Goal: Task Accomplishment & Management: Manage account settings

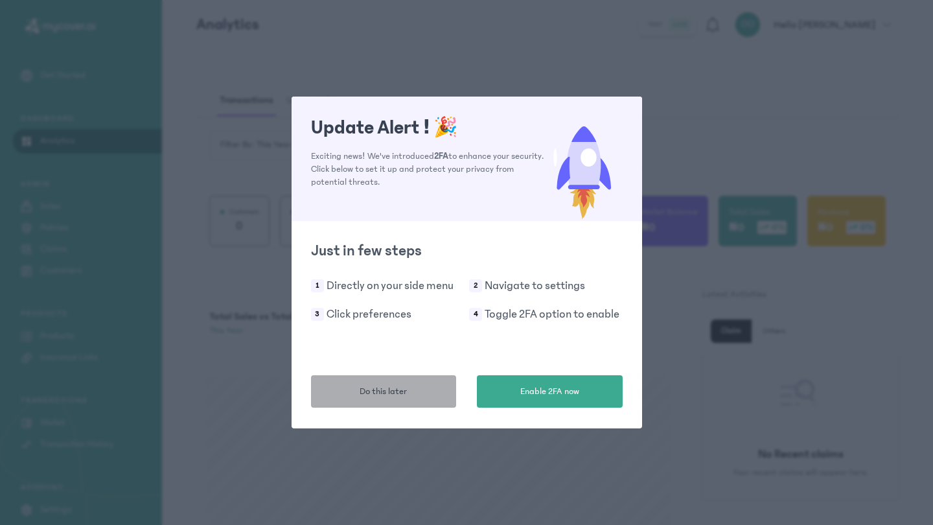
click at [422, 384] on button "Do this later" at bounding box center [384, 391] width 146 height 32
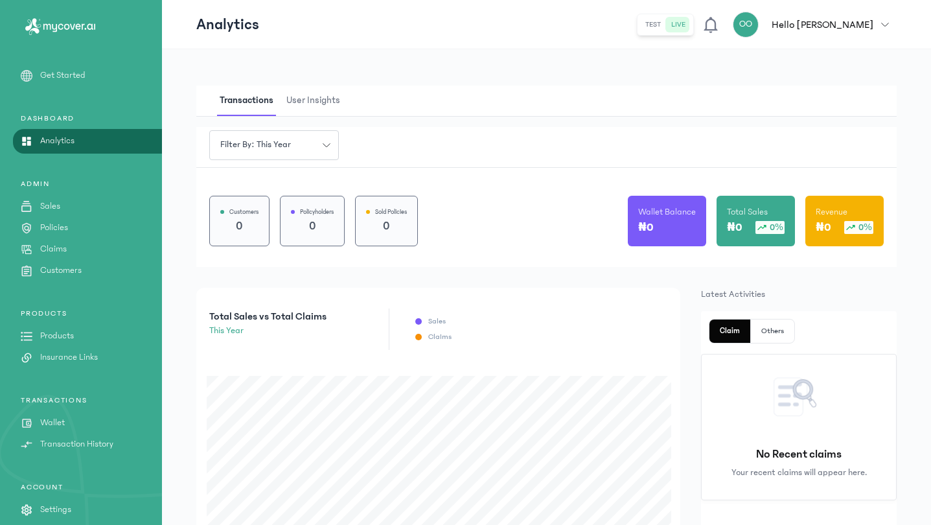
click at [654, 218] on p "₦0" at bounding box center [646, 227] width 16 height 18
click at [654, 227] on p "₦0" at bounding box center [646, 227] width 16 height 18
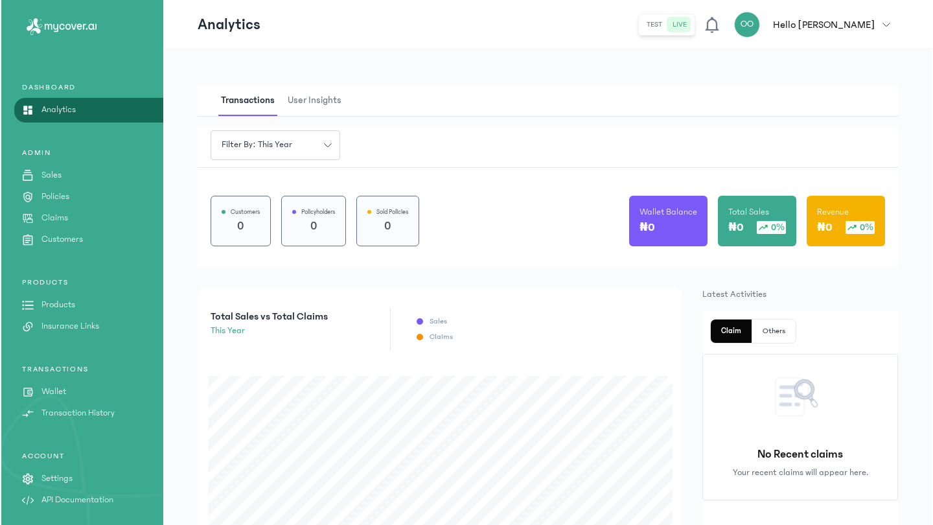
scroll to position [31, 0]
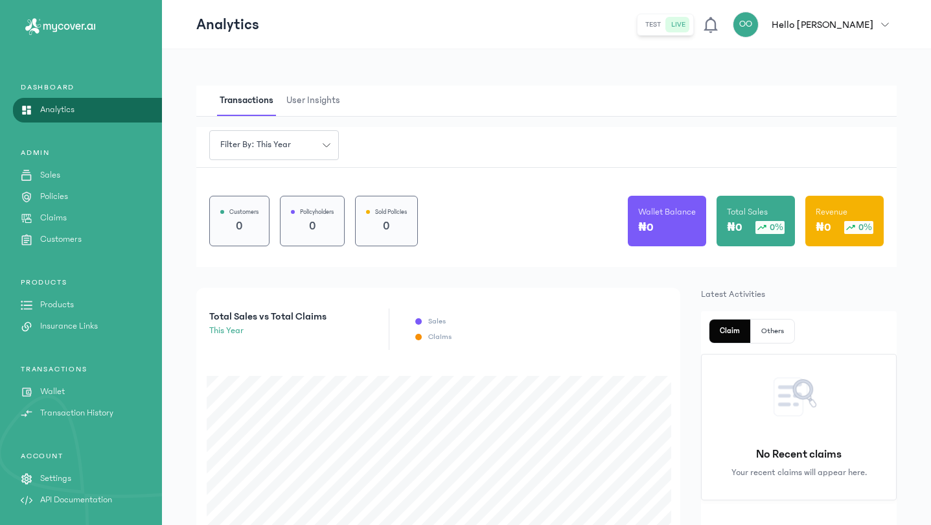
click at [63, 399] on div "TRANSACTIONS Wallet Transaction History" at bounding box center [81, 392] width 162 height 56
click at [63, 393] on p "Wallet" at bounding box center [52, 392] width 25 height 14
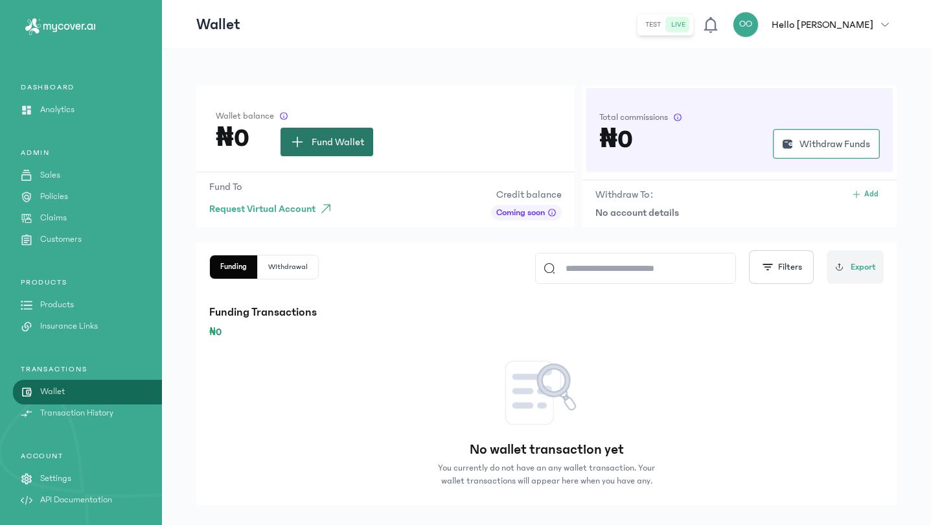
click at [314, 144] on span "Fund Wallet" at bounding box center [338, 142] width 52 height 16
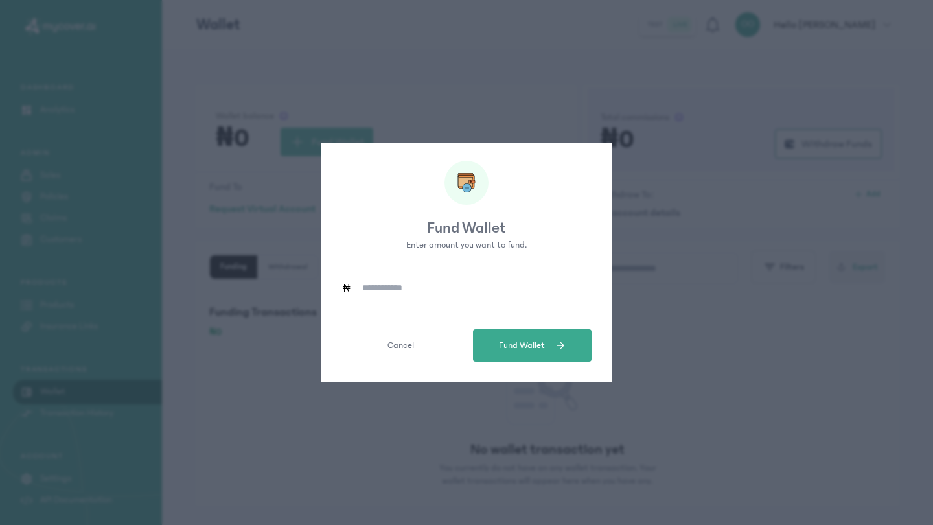
click at [430, 283] on input at bounding box center [472, 288] width 240 height 30
type input "*"
type input "******"
click at [519, 342] on span "Fund Wallet" at bounding box center [522, 346] width 46 height 14
click at [398, 349] on span "Cancel" at bounding box center [400, 346] width 27 height 14
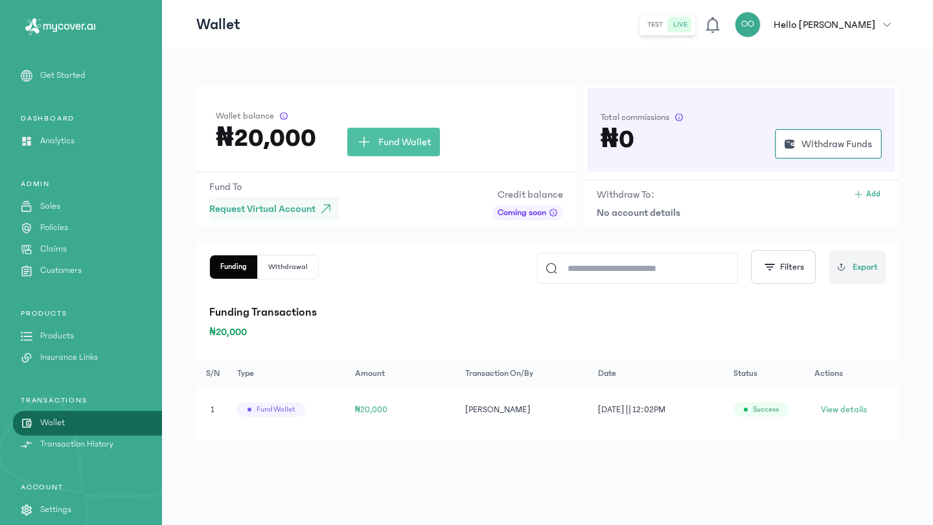
click at [310, 212] on span "Request Virtual Account" at bounding box center [262, 209] width 106 height 16
